Goal: Task Accomplishment & Management: Manage account settings

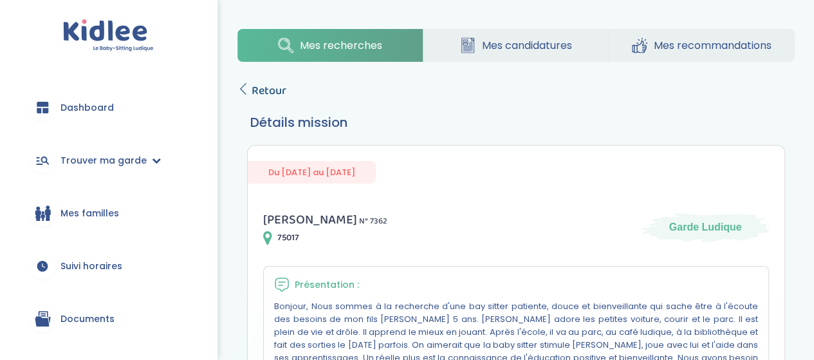
click at [264, 91] on span "Retour" at bounding box center [268, 91] width 35 height 18
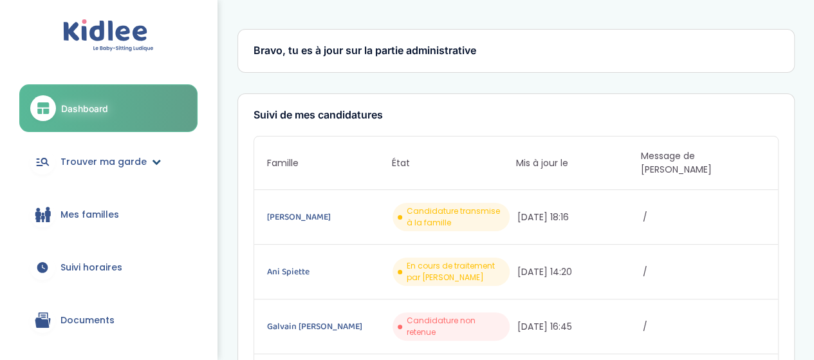
click at [106, 155] on span "Trouver ma garde" at bounding box center [103, 162] width 86 height 14
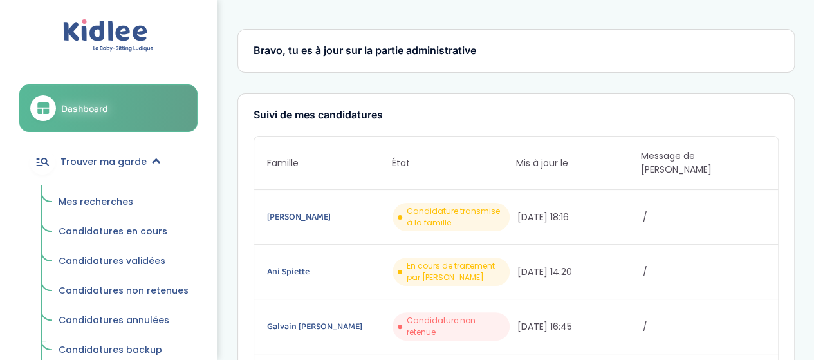
click at [114, 199] on span "Mes recherches" at bounding box center [96, 201] width 75 height 13
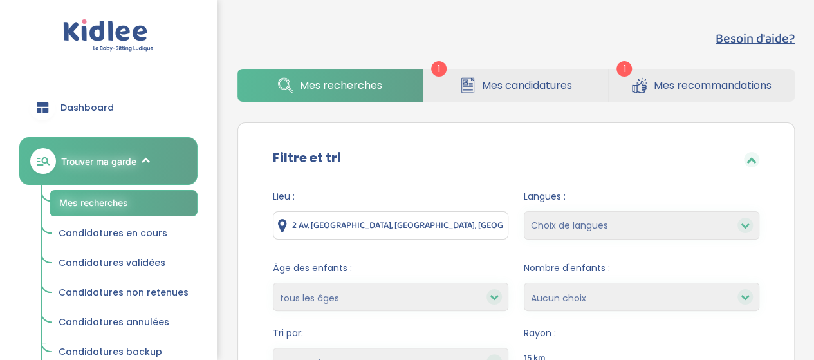
click at [472, 123] on div "Filtre et tri Lieu : 2 Av. du Bois, 95000 Cergy, France Langues : Choix de lang…" at bounding box center [515, 293] width 557 height 342
click at [103, 228] on span "Candidatures en cours" at bounding box center [113, 232] width 109 height 13
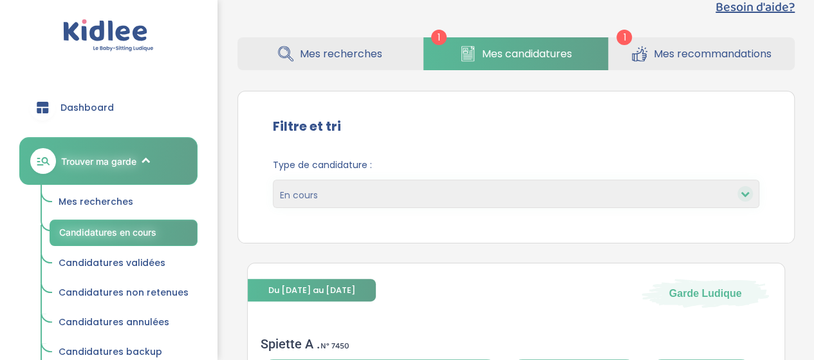
scroll to position [346, 0]
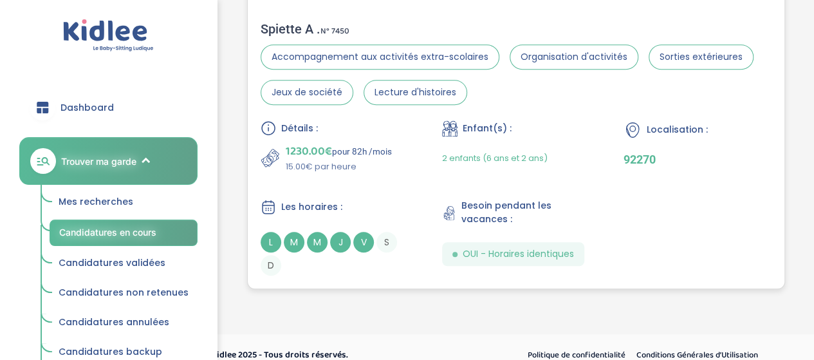
click at [289, 30] on div "Spiette A . N° 7450" at bounding box center [515, 28] width 511 height 15
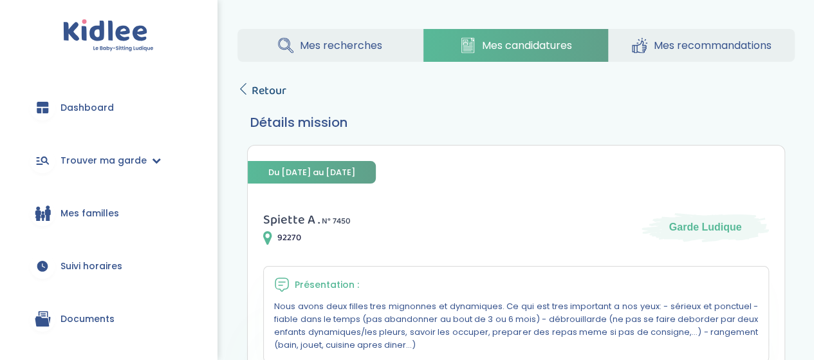
click at [260, 84] on span "Retour" at bounding box center [268, 91] width 35 height 18
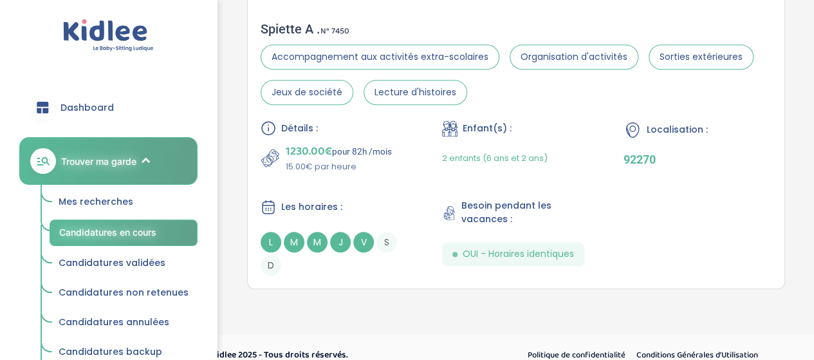
scroll to position [32, 0]
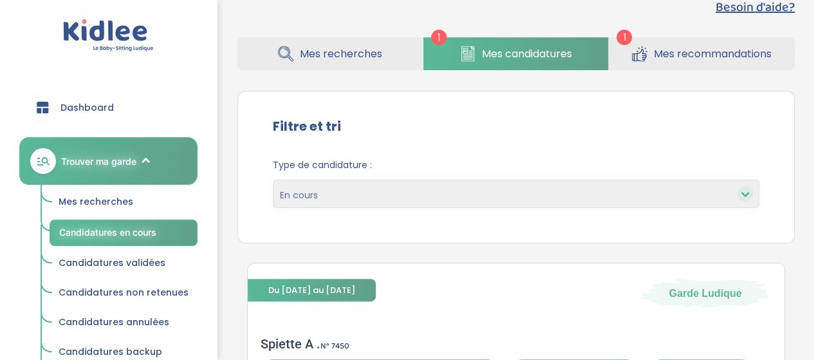
click at [691, 51] on span "Mes recommandations" at bounding box center [712, 54] width 118 height 16
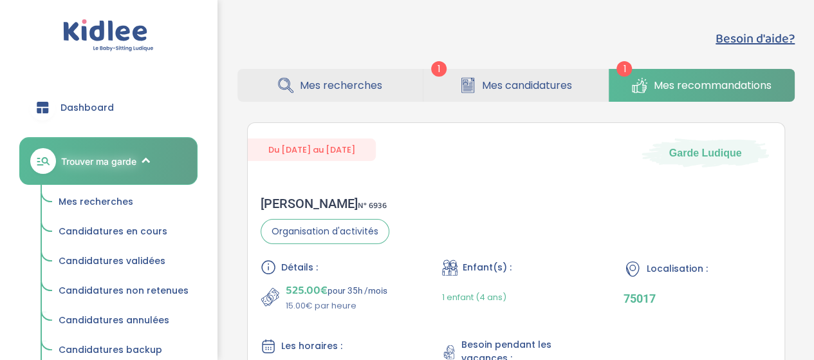
scroll to position [154, 0]
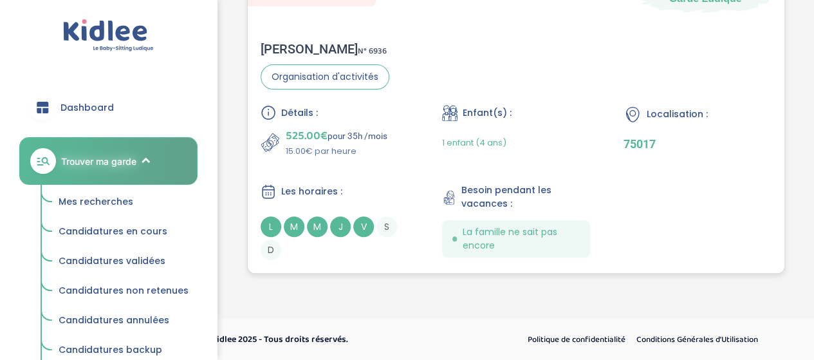
click at [277, 54] on div "Marie G . N° 6936" at bounding box center [324, 48] width 129 height 15
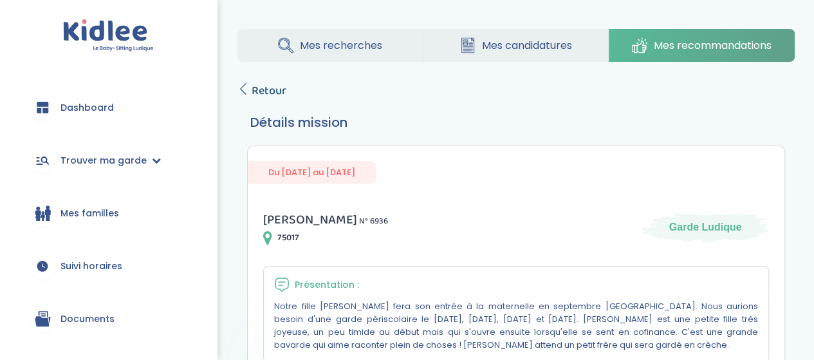
click at [273, 96] on span "Retour" at bounding box center [268, 91] width 35 height 18
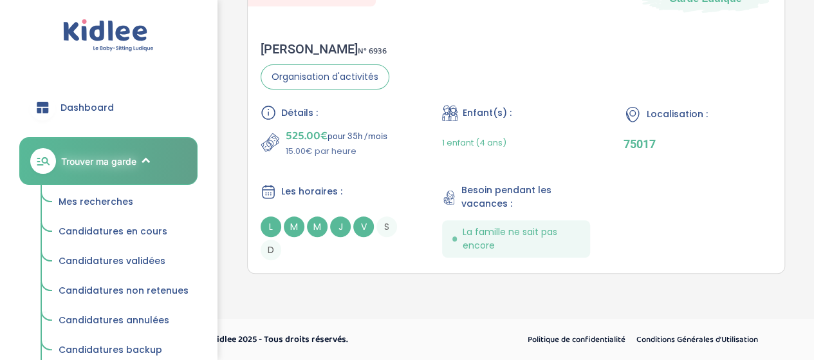
click at [139, 163] on link "Trouver ma garde" at bounding box center [108, 161] width 178 height 48
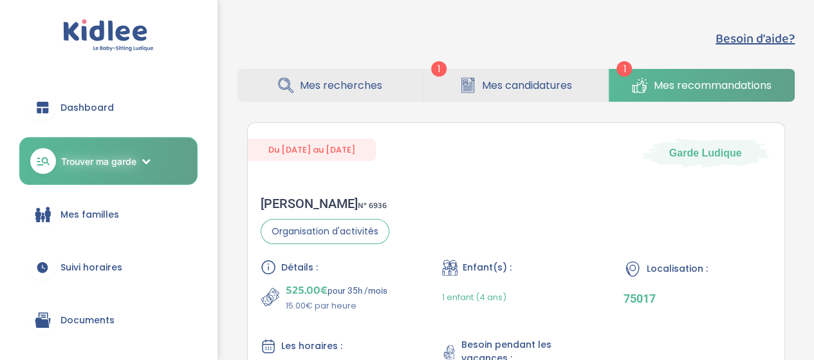
click at [117, 169] on link "Trouver ma garde" at bounding box center [108, 161] width 178 height 48
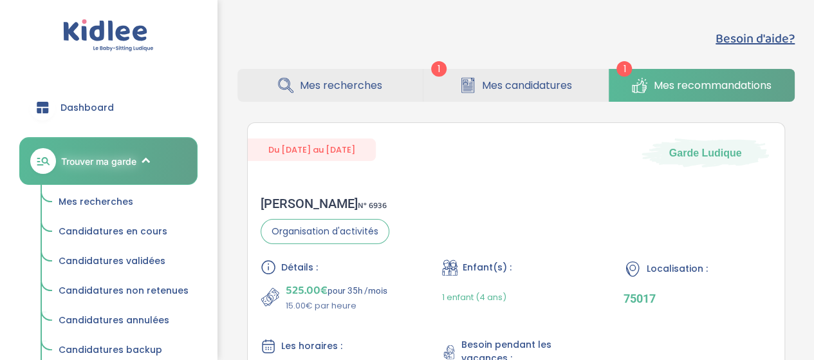
click at [125, 203] on span "Mes recherches" at bounding box center [96, 201] width 75 height 13
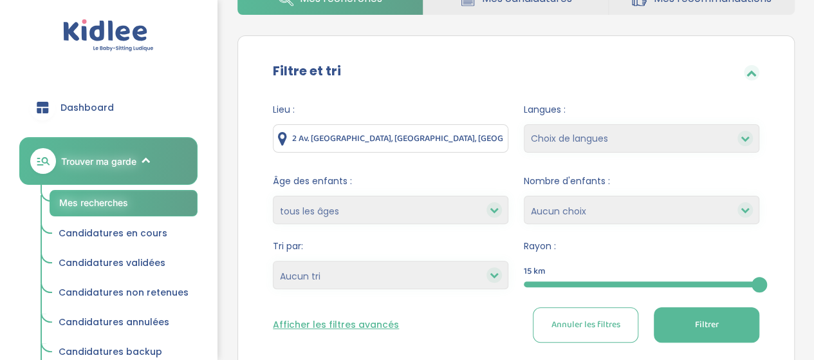
scroll to position [86, 0]
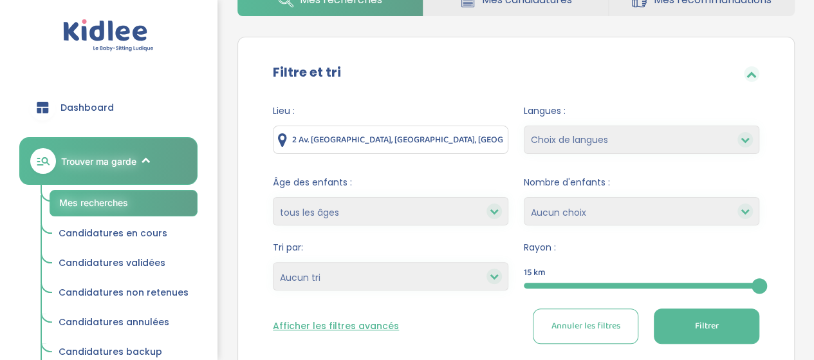
click at [461, 140] on input "2 Av. du Bois, 95000 Cergy, France" at bounding box center [390, 139] width 235 height 28
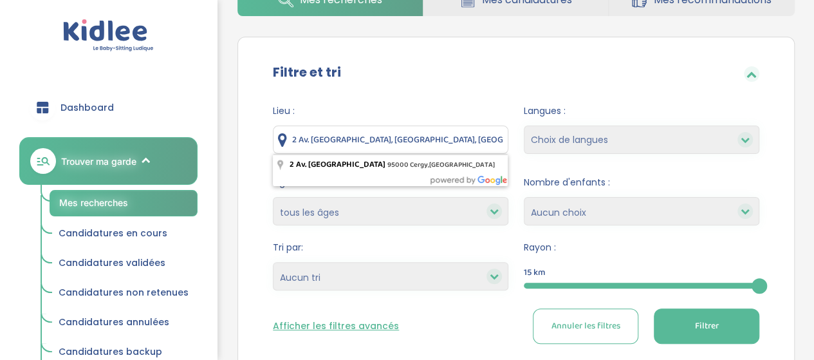
click at [461, 140] on input "2 Av. du Bois, 95000 Cergy, France" at bounding box center [390, 139] width 235 height 28
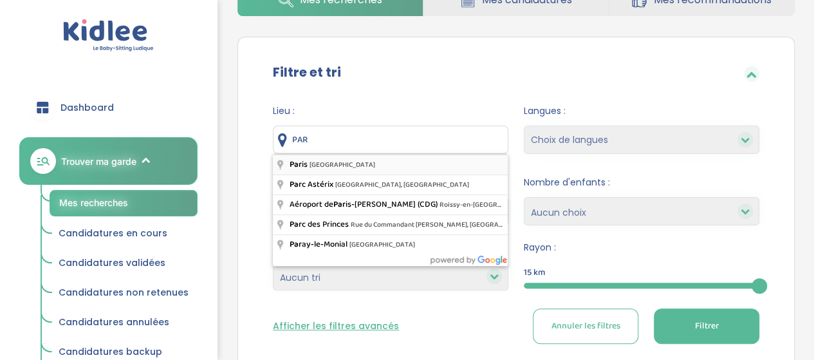
type input "[GEOGRAPHIC_DATA], [GEOGRAPHIC_DATA]"
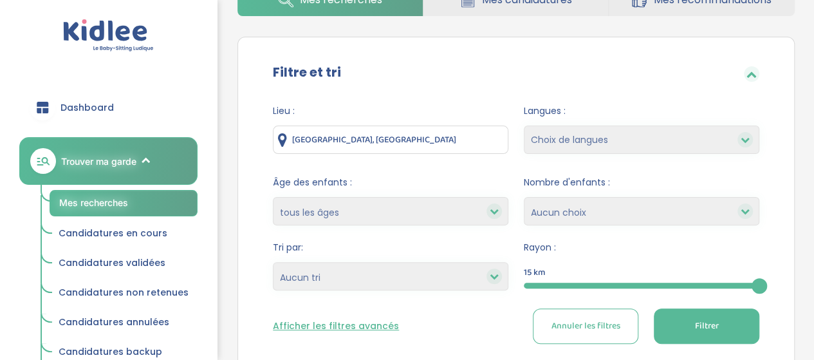
click at [605, 140] on select "Choix de langues Allemand Anglais Arabe Espagnol Grec Russe Français Coréen" at bounding box center [641, 139] width 235 height 28
select select "12"
click at [524, 125] on select "Choix de langues Allemand Anglais Arabe Espagnol Grec Russe Français Coréen" at bounding box center [641, 139] width 235 height 28
select select
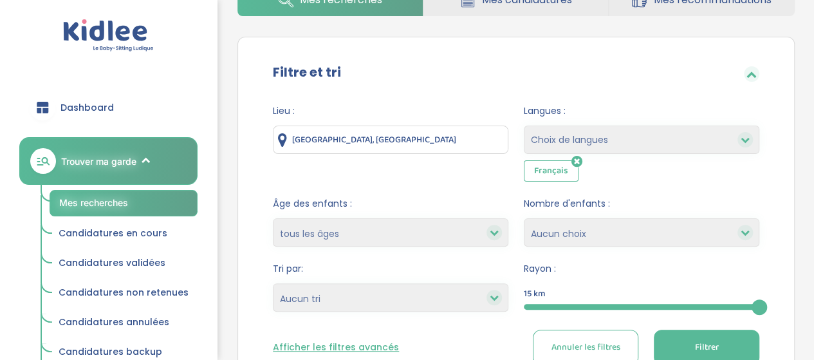
click at [706, 345] on span "Filtrer" at bounding box center [706, 347] width 24 height 14
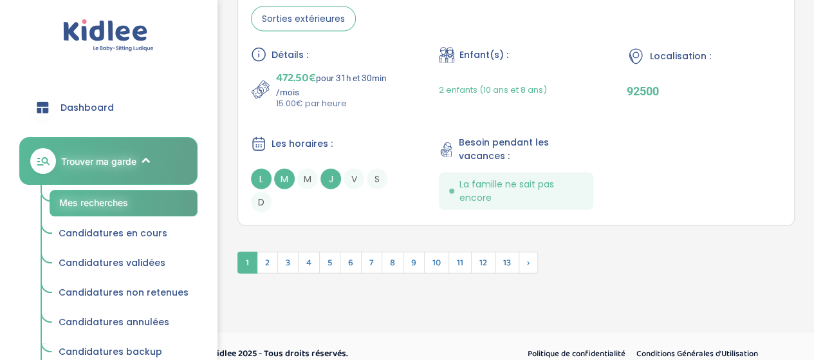
scroll to position [3901, 0]
click at [270, 253] on span "2" at bounding box center [267, 262] width 21 height 22
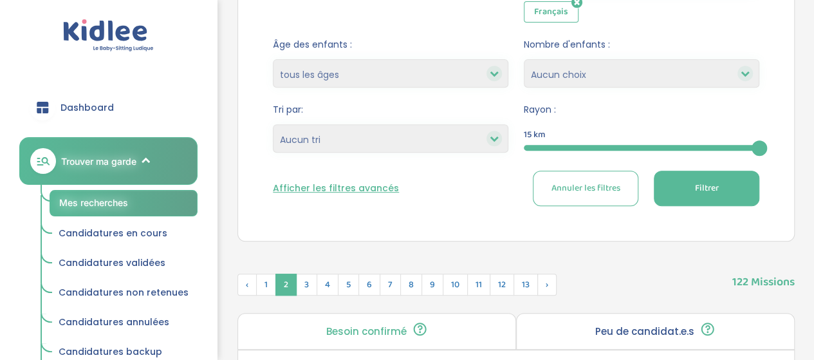
scroll to position [248, 0]
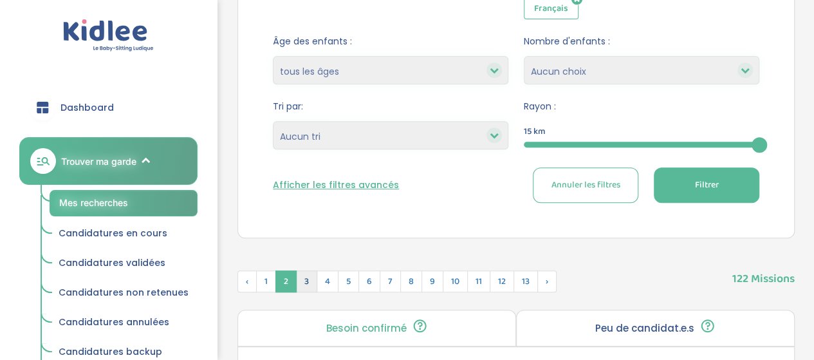
click at [305, 279] on span "3" at bounding box center [306, 281] width 21 height 22
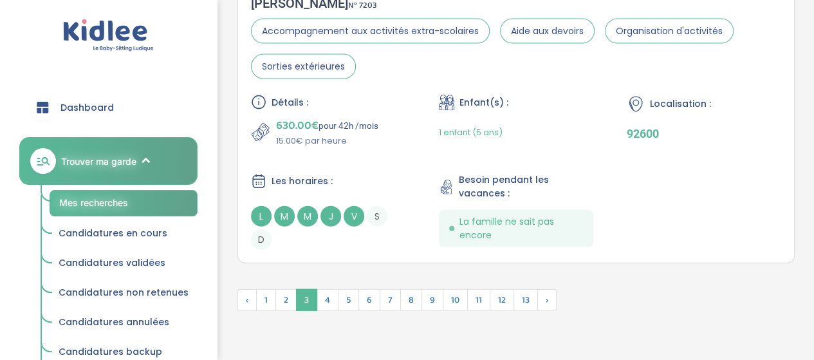
scroll to position [3860, 0]
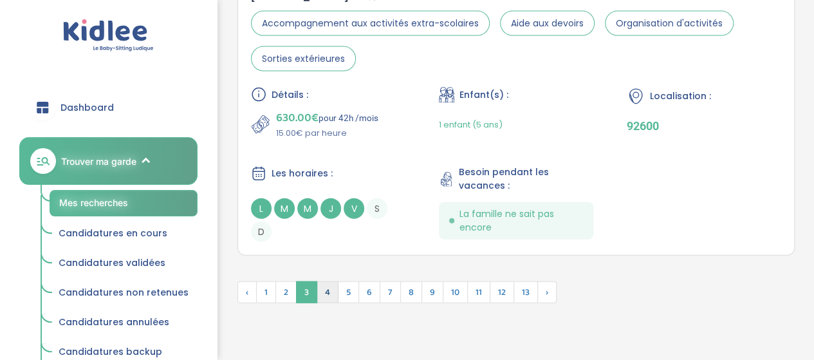
click at [325, 282] on span "4" at bounding box center [327, 292] width 22 height 22
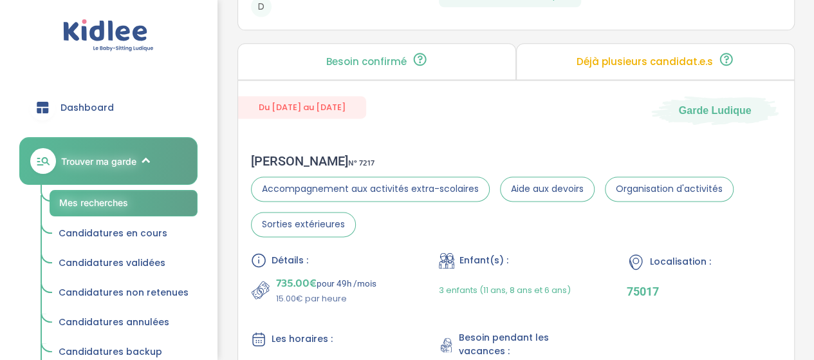
scroll to position [846, 0]
click at [306, 161] on div "Alexandra R . N° 7217" at bounding box center [516, 160] width 530 height 15
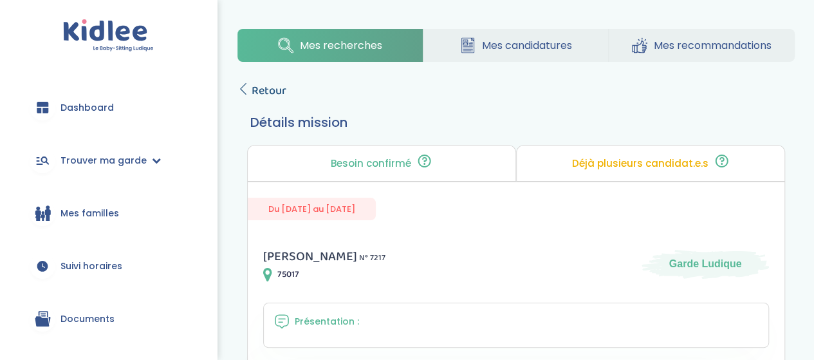
click at [266, 89] on span "Retour" at bounding box center [268, 91] width 35 height 18
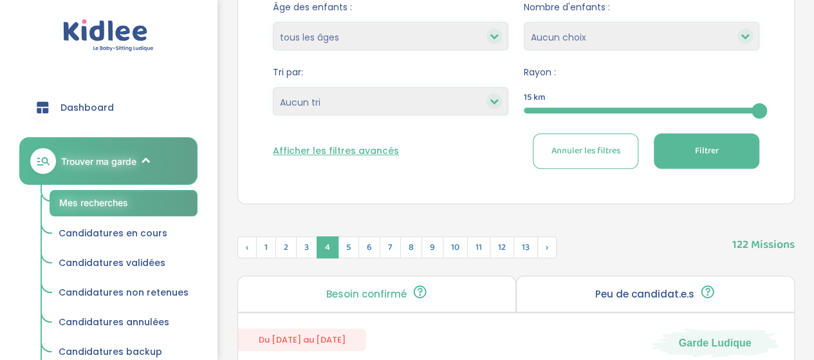
scroll to position [277, 0]
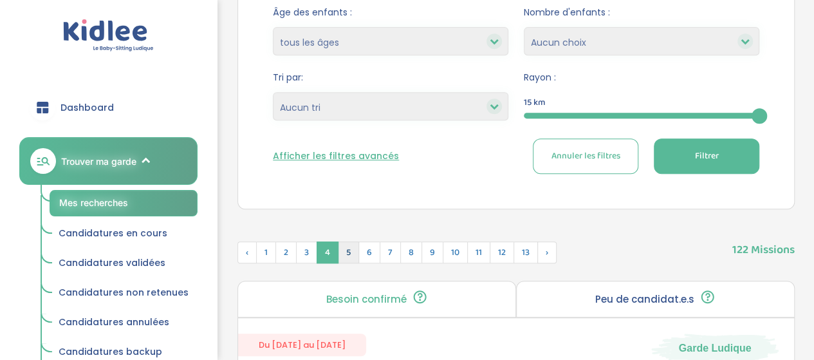
click at [347, 250] on span "5" at bounding box center [348, 252] width 21 height 22
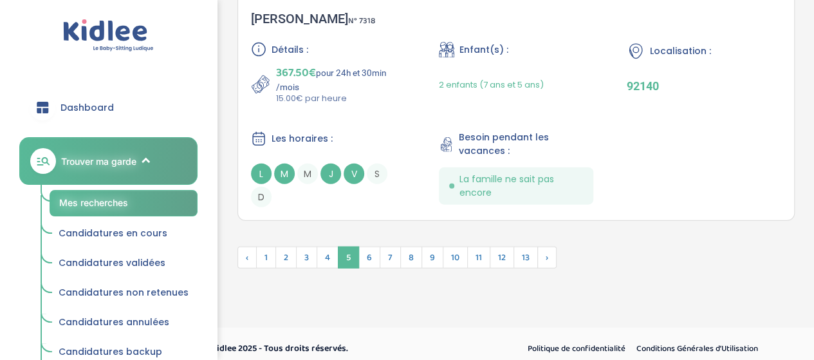
scroll to position [3858, 0]
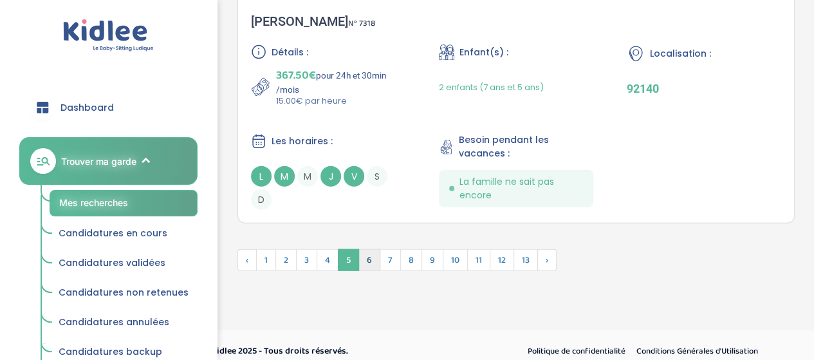
click at [364, 249] on span "6" at bounding box center [369, 260] width 22 height 22
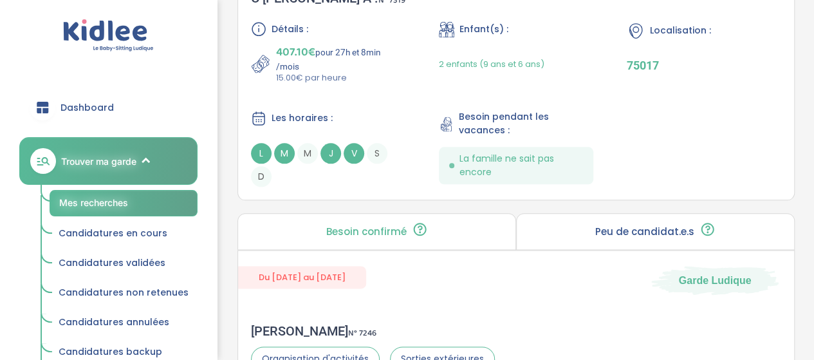
scroll to position [362, 0]
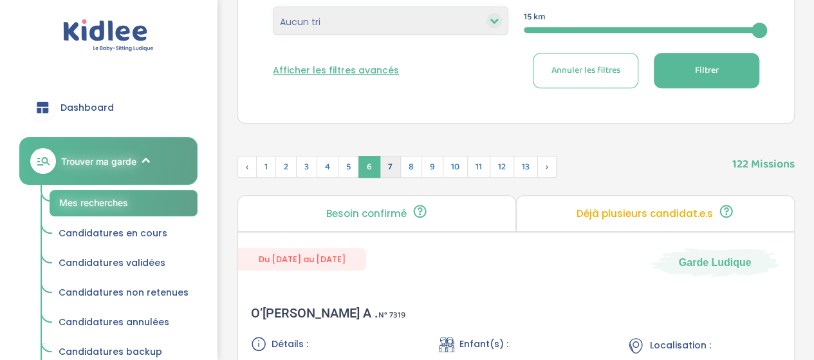
click at [386, 161] on span "7" at bounding box center [389, 167] width 21 height 22
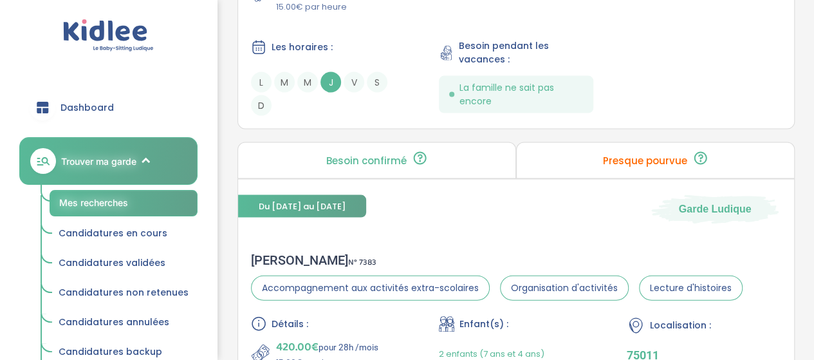
scroll to position [3979, 0]
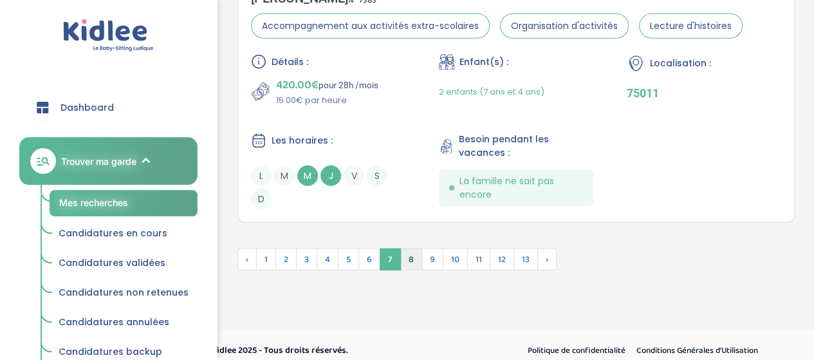
click at [403, 251] on span "8" at bounding box center [411, 259] width 22 height 22
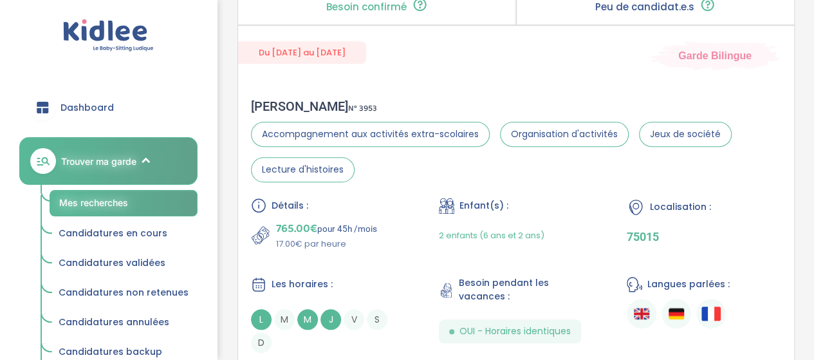
scroll to position [253, 0]
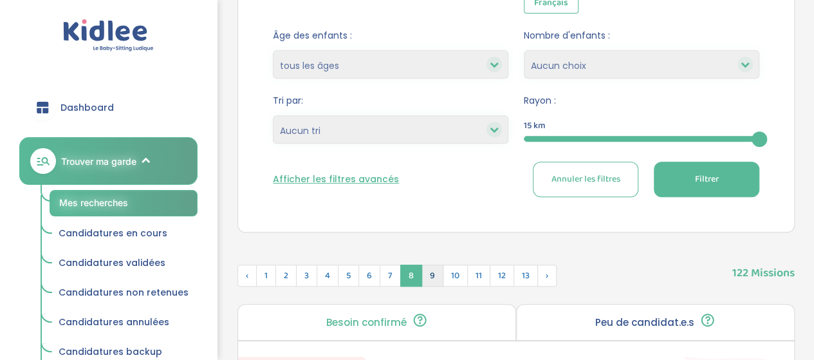
click at [433, 275] on span "9" at bounding box center [432, 275] width 22 height 22
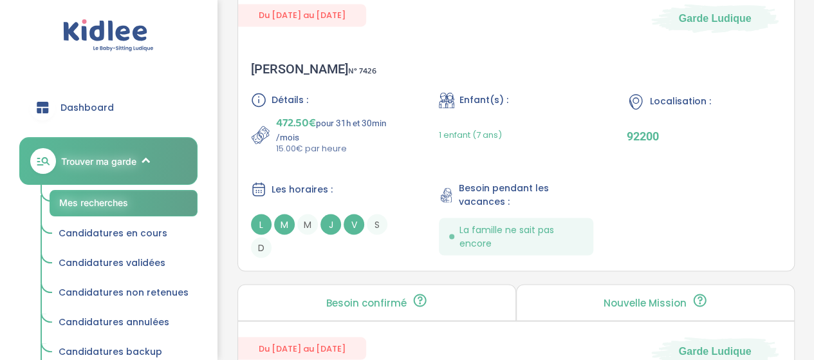
scroll to position [3818, 0]
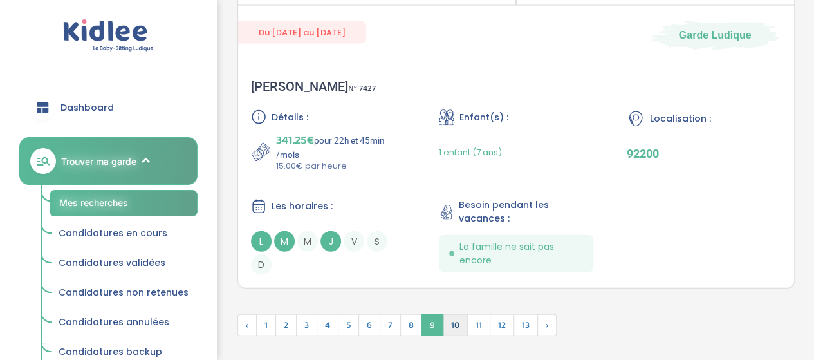
click at [444, 314] on span "10" at bounding box center [454, 325] width 25 height 22
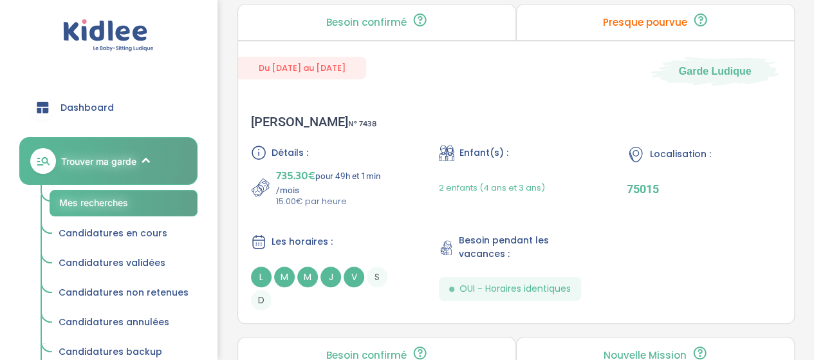
scroll to position [2717, 0]
click at [144, 287] on span "Candidatures non retenues" at bounding box center [124, 292] width 130 height 13
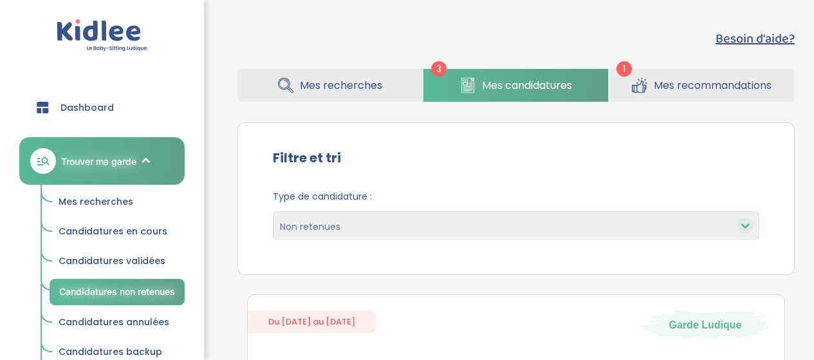
select select "declined"
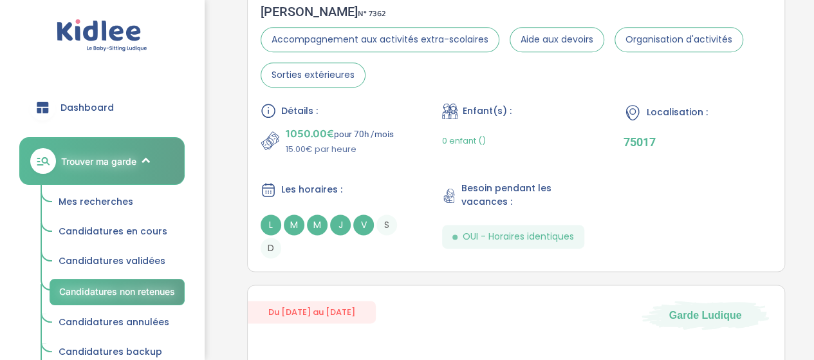
scroll to position [406, 0]
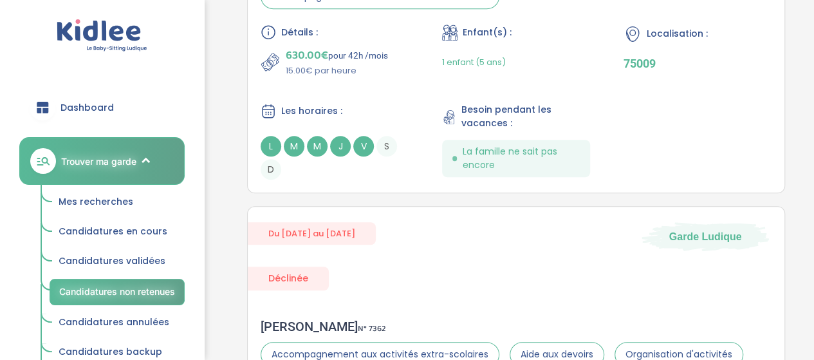
click at [102, 204] on span "Mes recherches" at bounding box center [96, 201] width 75 height 13
click at [130, 196] on span "Mes recherches" at bounding box center [96, 201] width 75 height 13
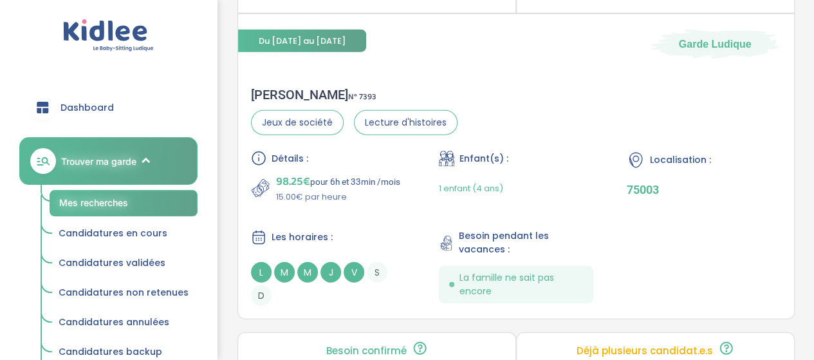
scroll to position [1657, 0]
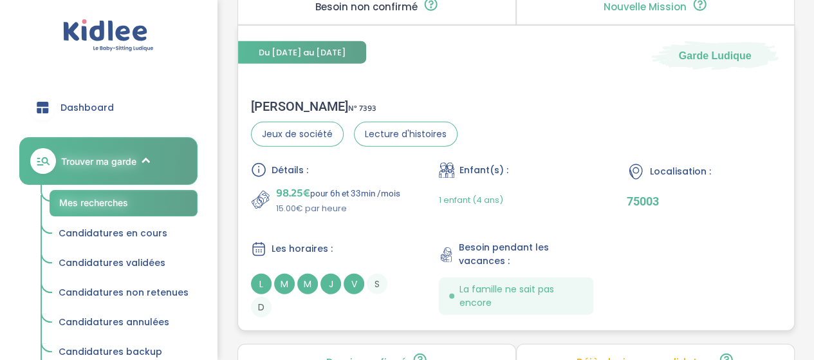
click at [274, 98] on div "Morgan H . N° 7393" at bounding box center [354, 105] width 206 height 15
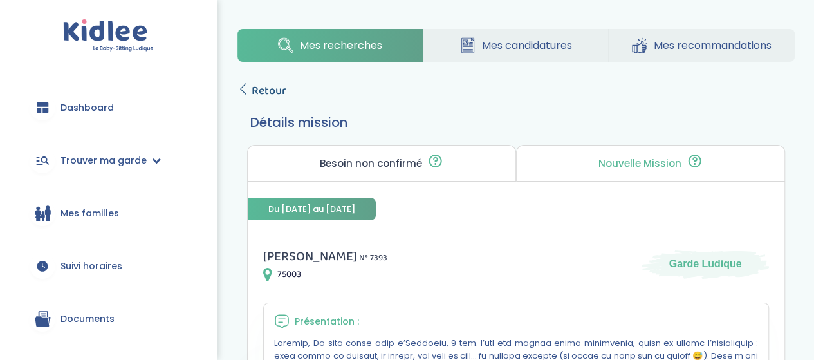
click at [264, 88] on span "Retour" at bounding box center [268, 91] width 35 height 18
